Goal: Task Accomplishment & Management: Manage account settings

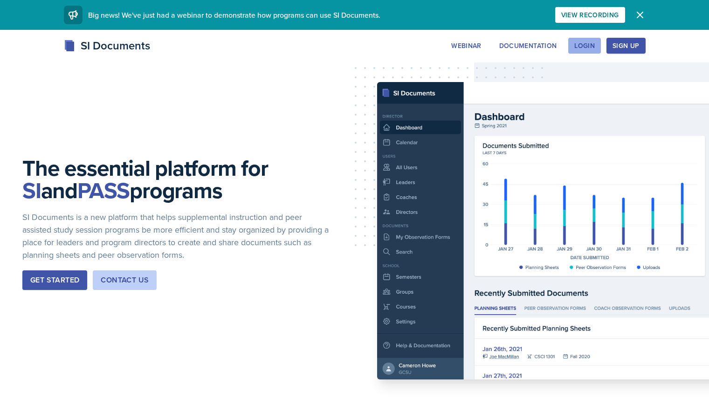
click at [595, 46] on div "Login" at bounding box center [584, 45] width 21 height 7
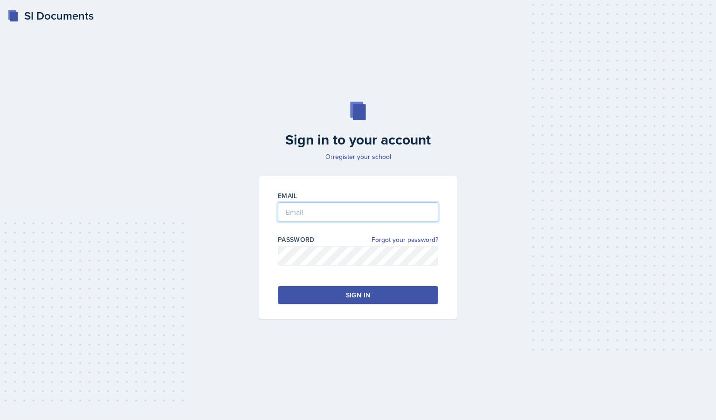
click at [350, 203] on input "email" at bounding box center [358, 212] width 160 height 20
type input "[EMAIL_ADDRESS][DOMAIN_NAME]"
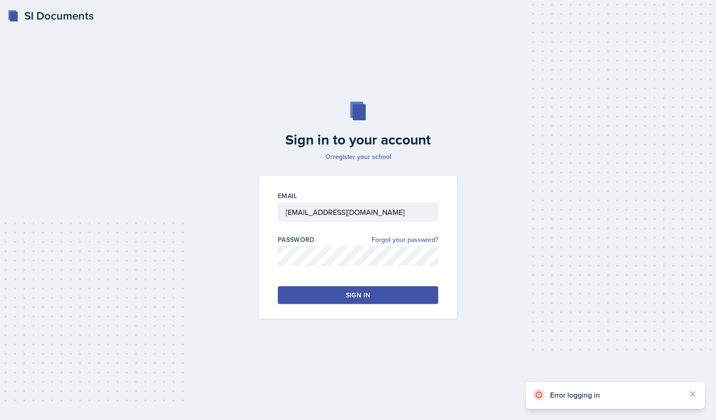
click at [324, 296] on button "Sign in" at bounding box center [358, 295] width 160 height 18
click at [185, 264] on div "Sign in to your account Or register your school Email jrosal10@students.kennesa…" at bounding box center [358, 210] width 686 height 277
